Goal: Information Seeking & Learning: Understand process/instructions

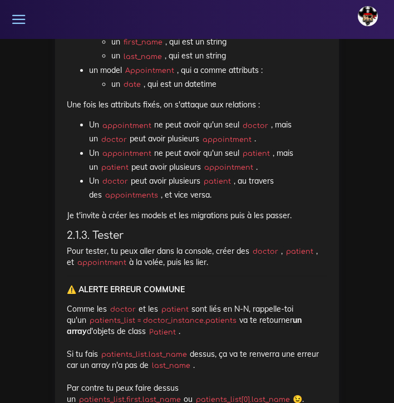
scroll to position [1102, 0]
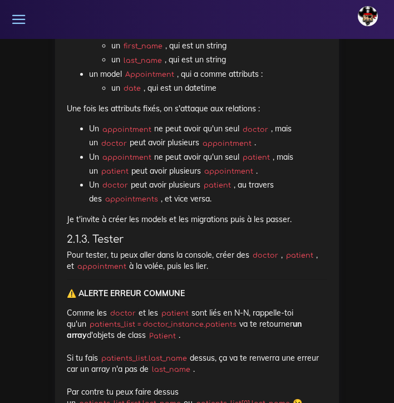
drag, startPoint x: 247, startPoint y: 237, endPoint x: 185, endPoint y: 237, distance: 61.8
click at [222, 250] on p "Pour tester, tu peux aller dans la console, créer des doctor , patient , et app…" at bounding box center [197, 261] width 261 height 23
click at [241, 250] on p "Pour tester, tu peux aller dans la console, créer des doctor , patient , et app…" at bounding box center [197, 261] width 261 height 23
drag, startPoint x: 173, startPoint y: 243, endPoint x: 214, endPoint y: 244, distance: 41.2
click at [214, 250] on p "Pour tester, tu peux aller dans la console, créer des doctor , patient , et app…" at bounding box center [197, 261] width 261 height 23
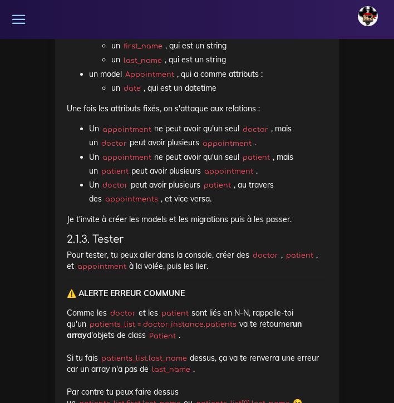
click at [217, 250] on p "Pour tester, tu peux aller dans la console, créer des doctor , patient , et app…" at bounding box center [197, 261] width 261 height 23
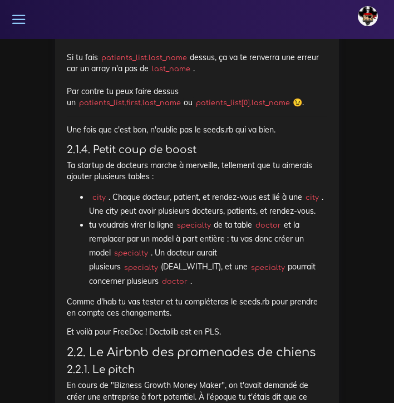
scroll to position [1401, 0]
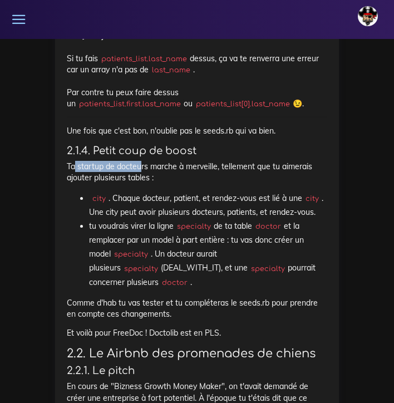
drag, startPoint x: 74, startPoint y: 139, endPoint x: 141, endPoint y: 144, distance: 67.0
click at [141, 161] on p "Ta startup de docteurs marche à merveille, tellement que tu aimerais ajouter pl…" at bounding box center [197, 172] width 261 height 23
click at [165, 161] on p "Ta startup de docteurs marche à merveille, tellement que tu aimerais ajouter pl…" at bounding box center [197, 172] width 261 height 23
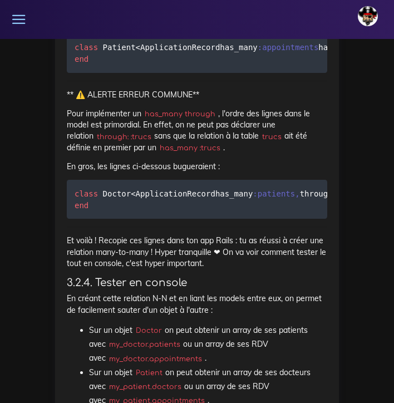
scroll to position [0, 26]
drag, startPoint x: 88, startPoint y: 171, endPoint x: 344, endPoint y: 218, distance: 260.4
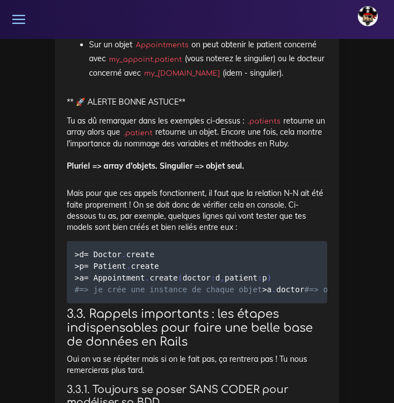
scroll to position [9888, 0]
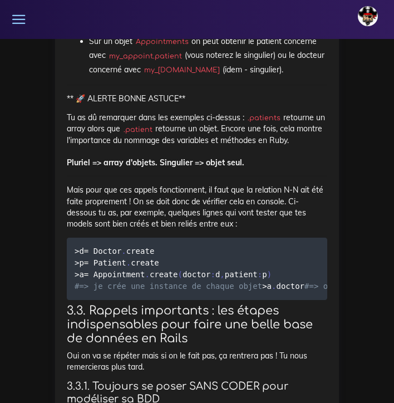
drag, startPoint x: 180, startPoint y: 281, endPoint x: 280, endPoint y: 283, distance: 100.3
copy code "through : :appointments"
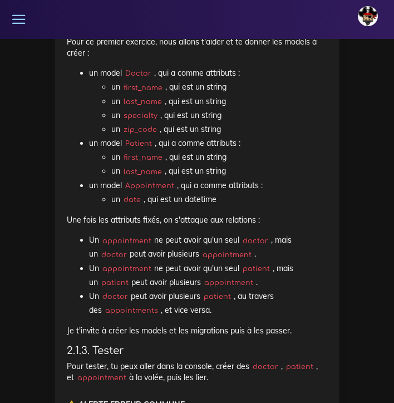
scroll to position [938, 0]
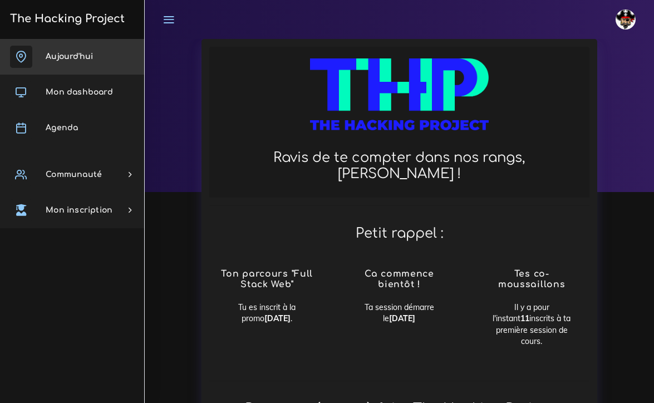
click at [55, 60] on span "Aujourd'hui" at bounding box center [69, 56] width 47 height 8
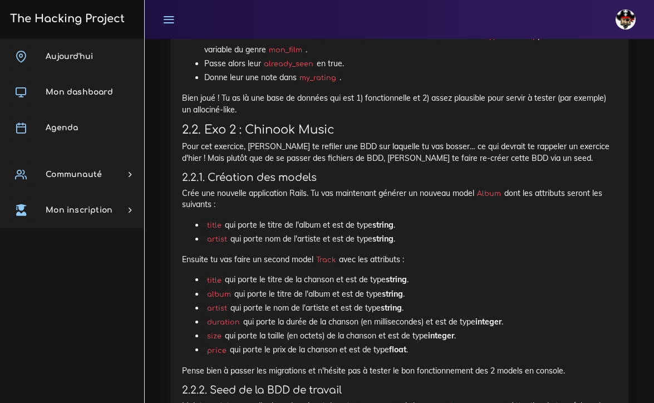
scroll to position [1701, 0]
